Goal: Information Seeking & Learning: Learn about a topic

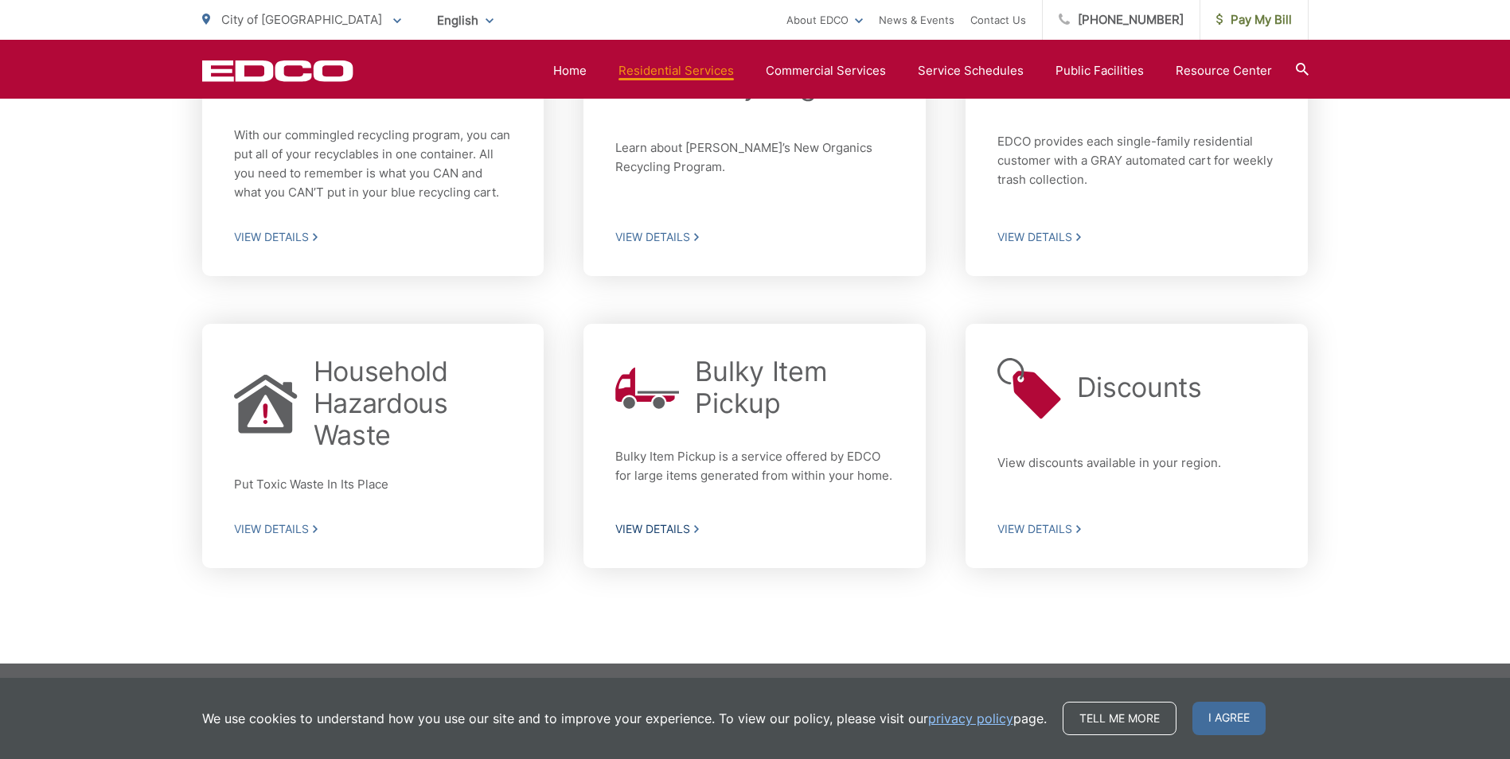
scroll to position [589, 0]
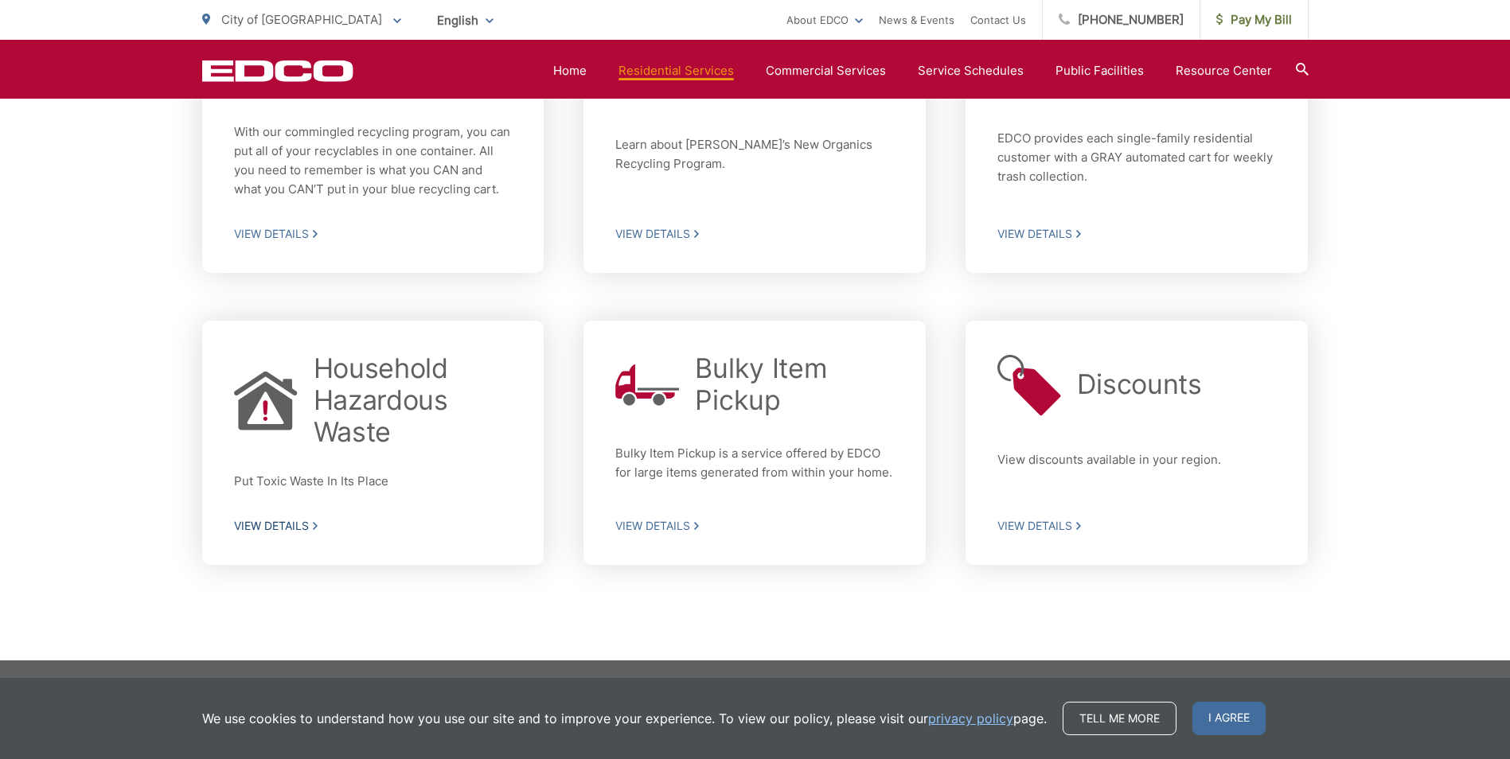
click at [275, 526] on span "View Details" at bounding box center [373, 526] width 279 height 14
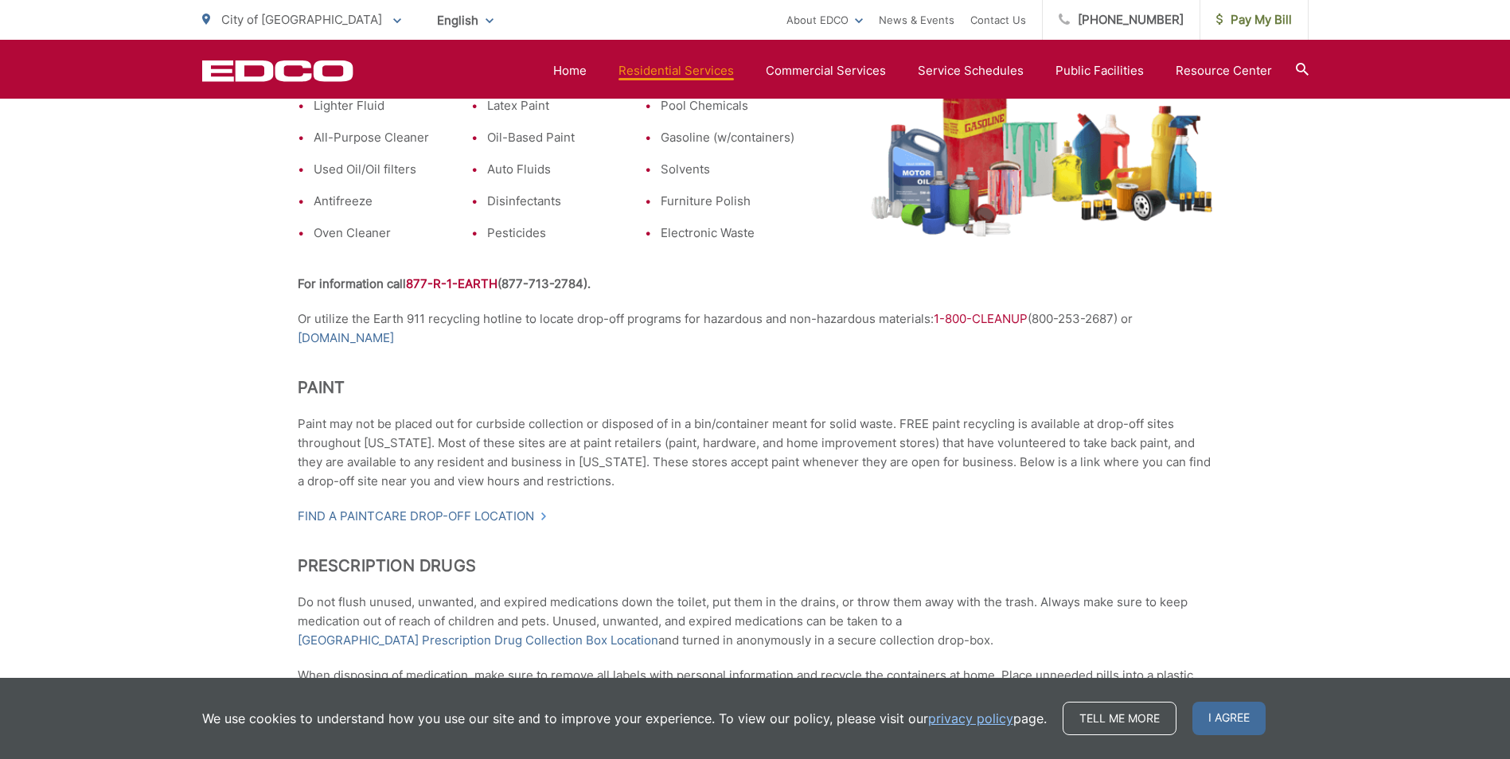
scroll to position [796, 0]
click at [382, 512] on link "Find a PaintCare drop-off location" at bounding box center [423, 514] width 250 height 19
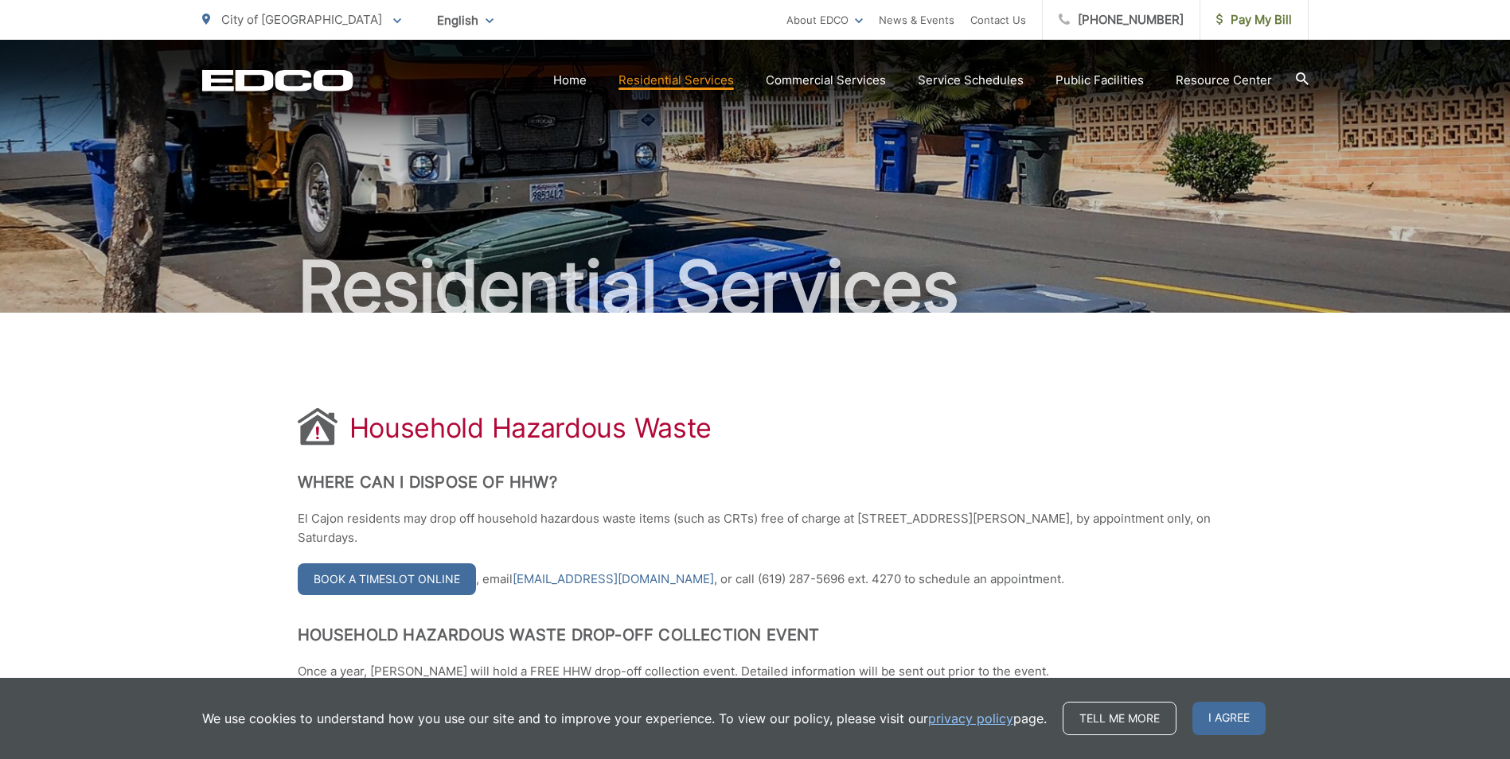
scroll to position [0, 0]
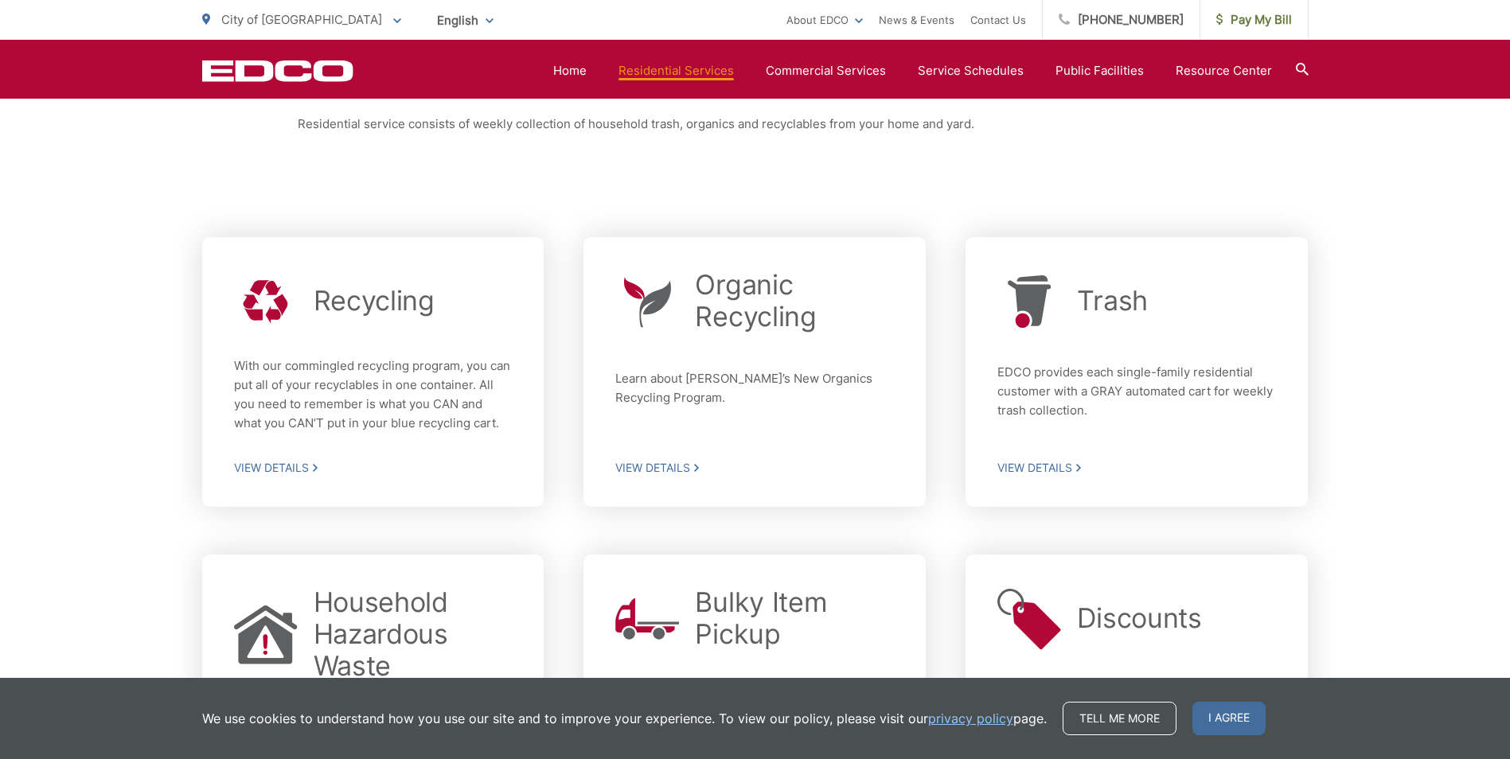
scroll to position [350, 0]
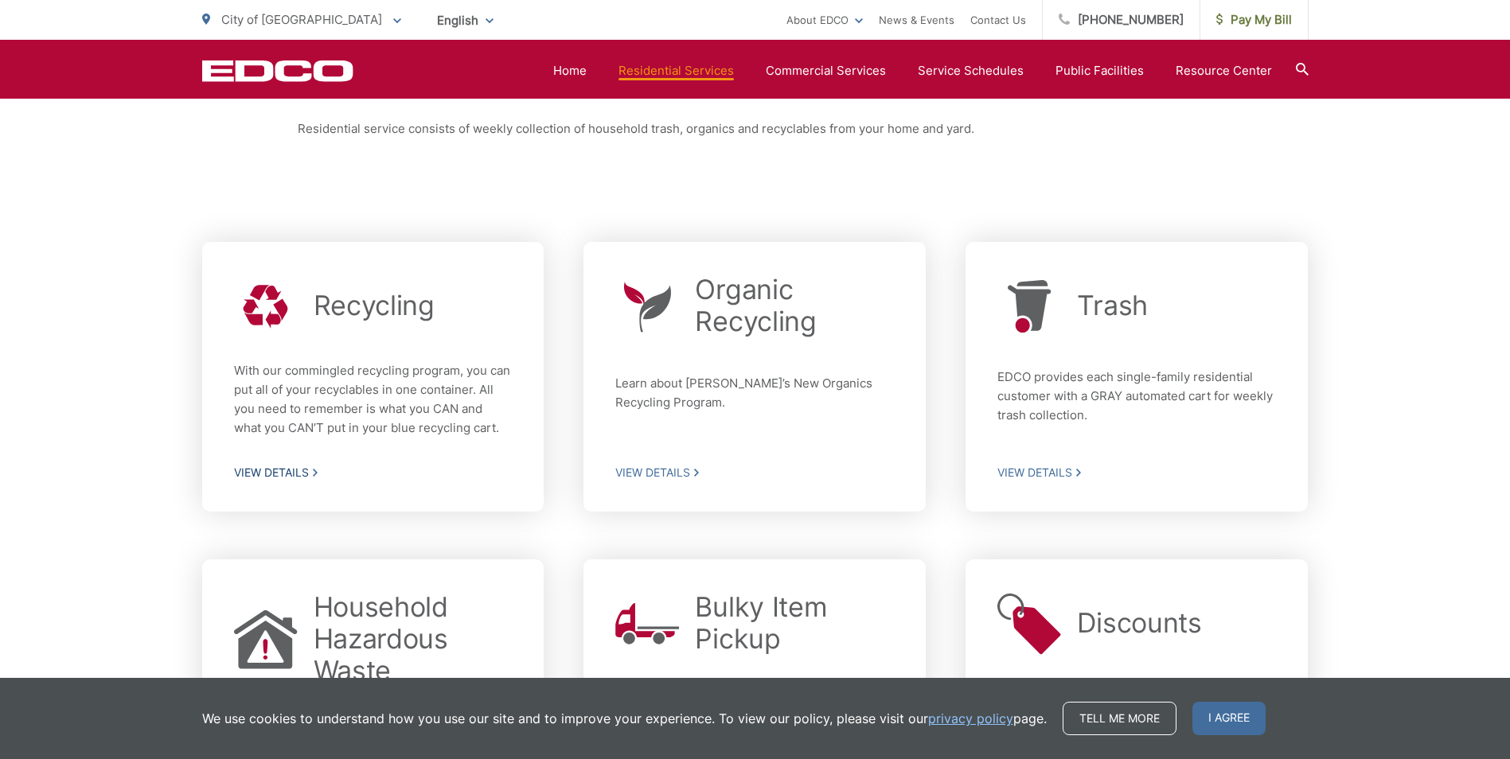
click at [343, 397] on p "With our commingled recycling program, you can put all of your recyclables in o…" at bounding box center [373, 399] width 279 height 76
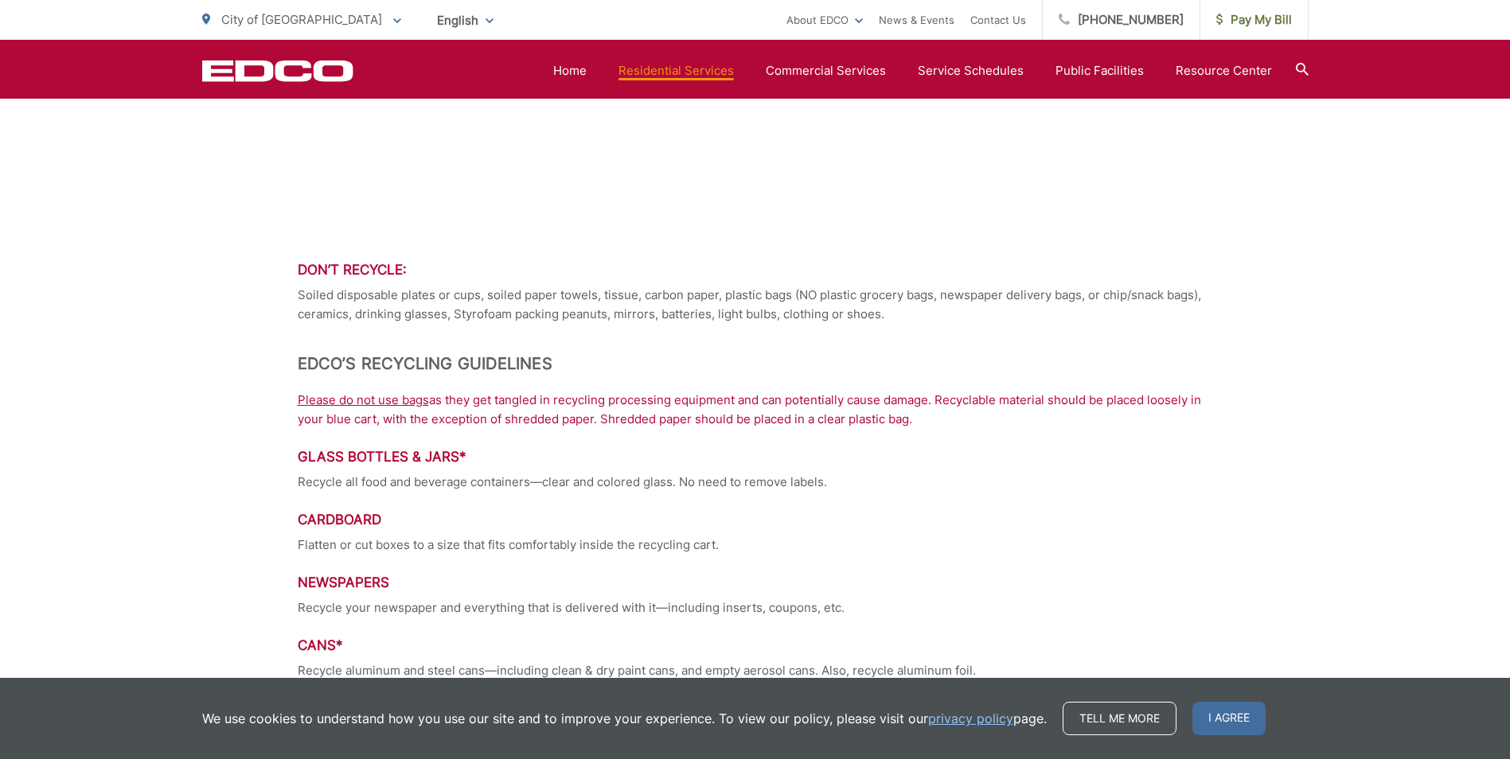
scroll to position [1086, 0]
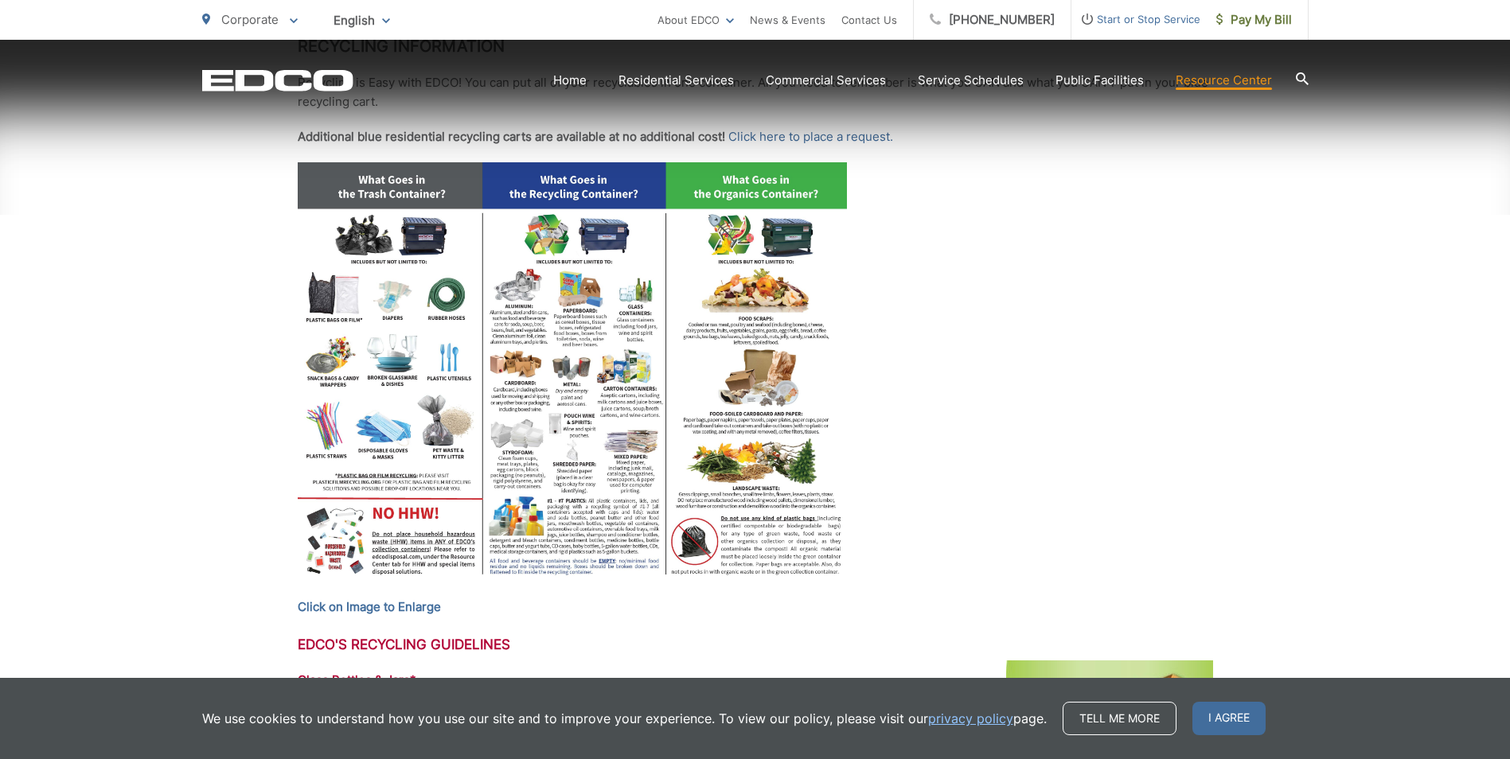
scroll to position [478, 0]
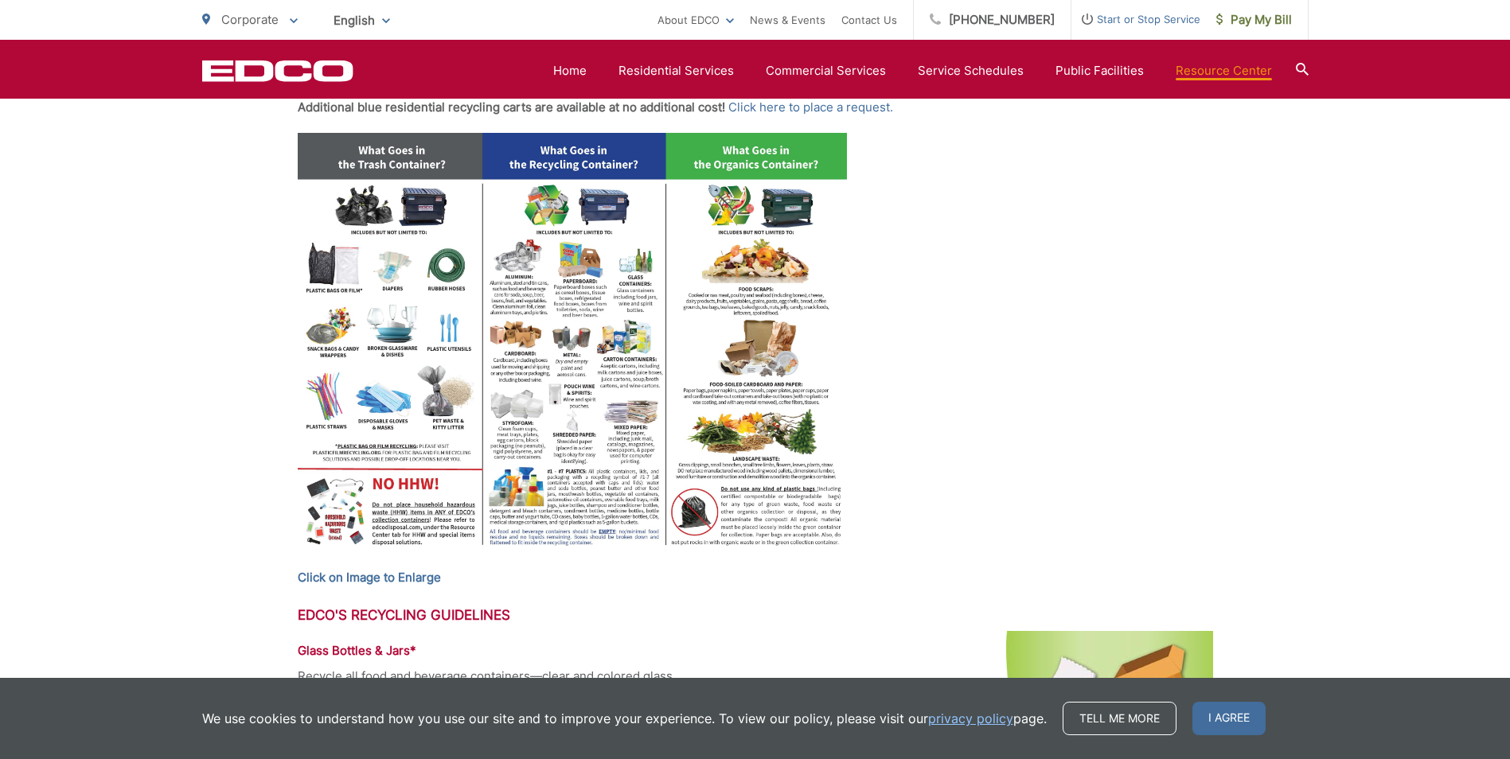
click at [766, 400] on img at bounding box center [572, 345] width 549 height 424
